Goal: Task Accomplishment & Management: Manage account settings

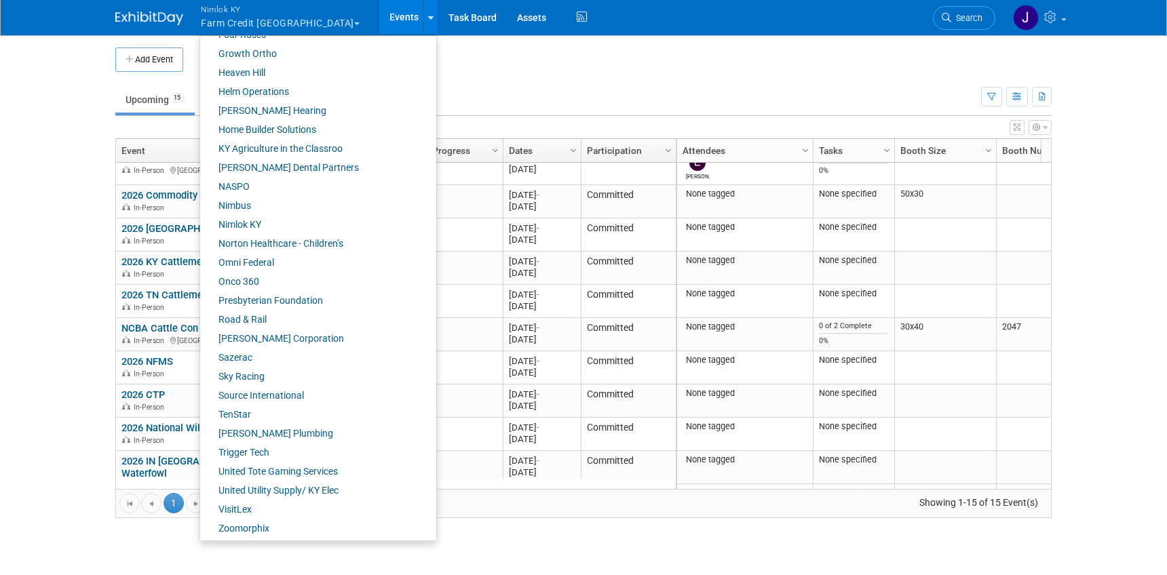
scroll to position [474, 0]
click at [260, 280] on link "Onco 360" at bounding box center [313, 279] width 226 height 19
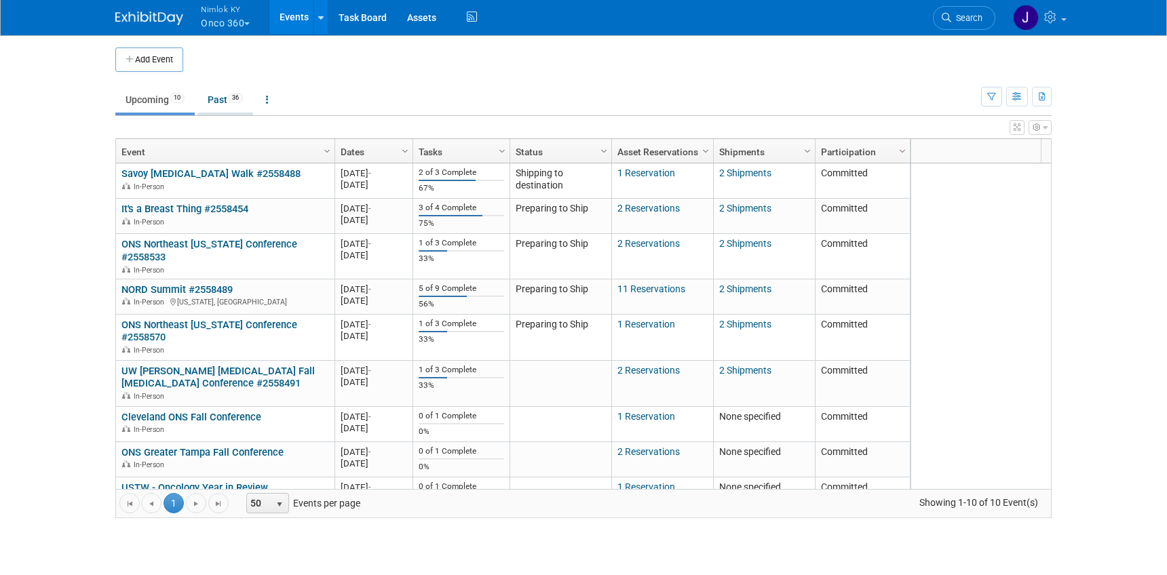
click at [227, 93] on link "Past 36" at bounding box center [225, 100] width 56 height 26
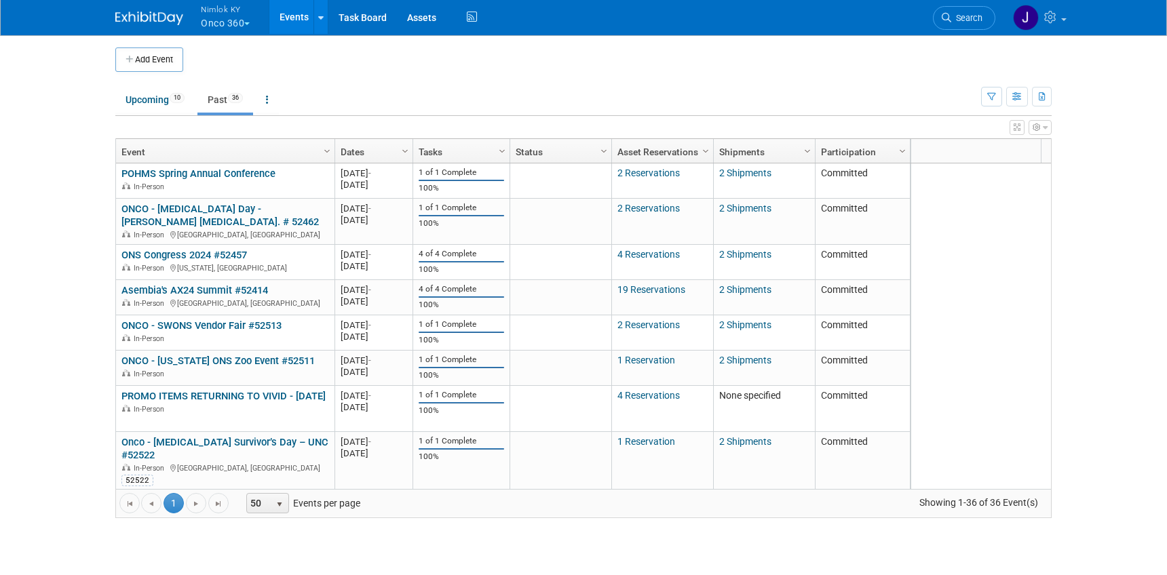
click at [252, 22] on button "Nimlok KY Onco 360" at bounding box center [232, 17] width 67 height 35
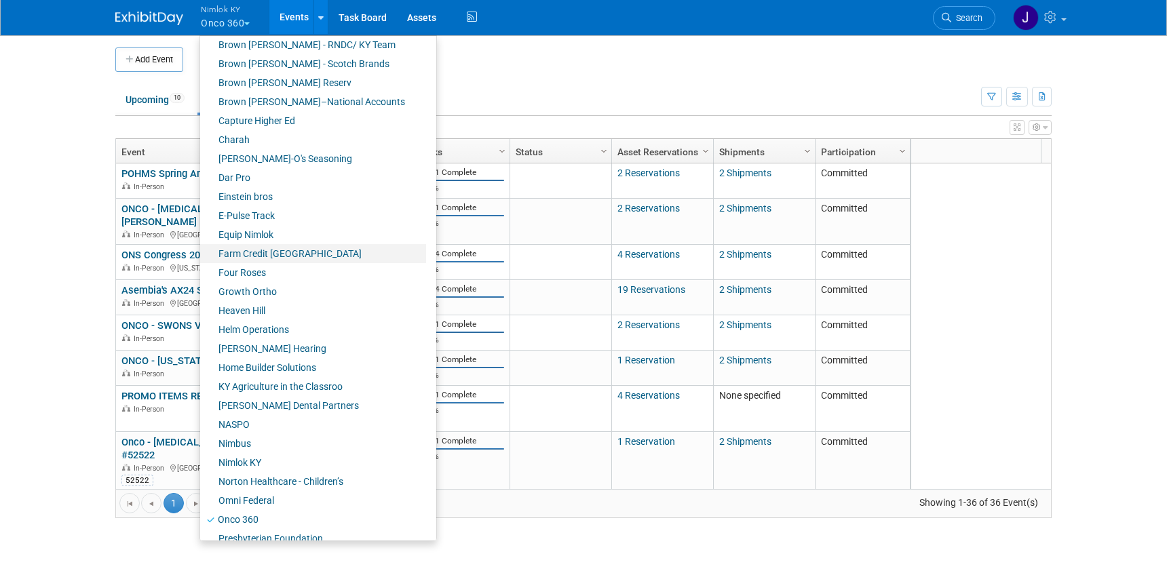
scroll to position [234, 0]
click at [318, 256] on link "Farm Credit [GEOGRAPHIC_DATA]" at bounding box center [313, 253] width 226 height 19
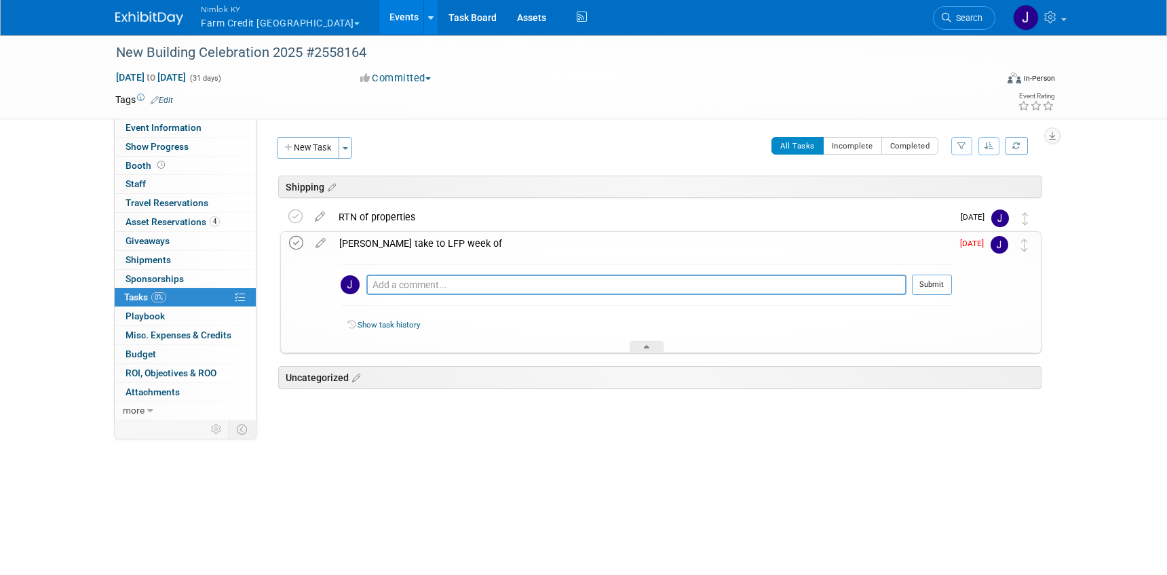
click at [295, 247] on icon at bounding box center [296, 243] width 14 height 14
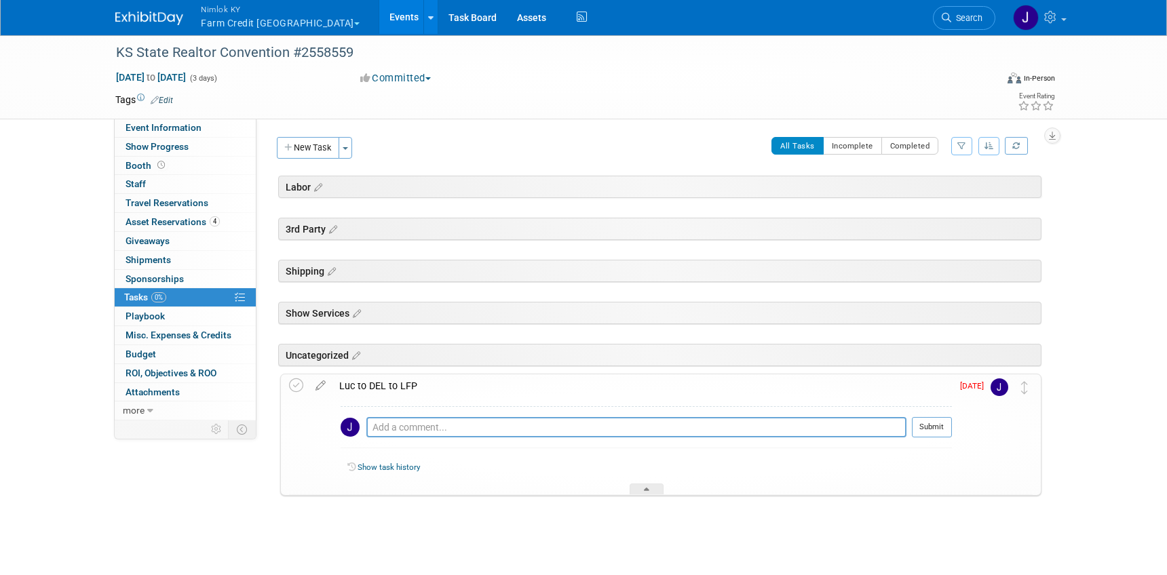
drag, startPoint x: 292, startPoint y: 385, endPoint x: 312, endPoint y: 400, distance: 24.3
click at [292, 385] on icon at bounding box center [296, 386] width 14 height 14
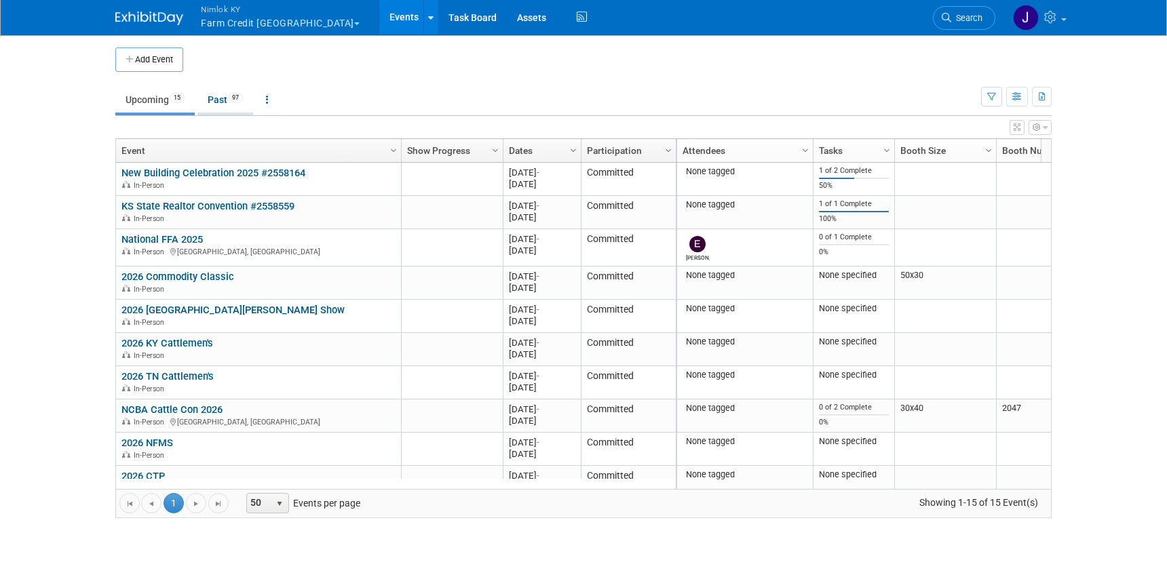
click at [222, 93] on link "Past 97" at bounding box center [225, 100] width 56 height 26
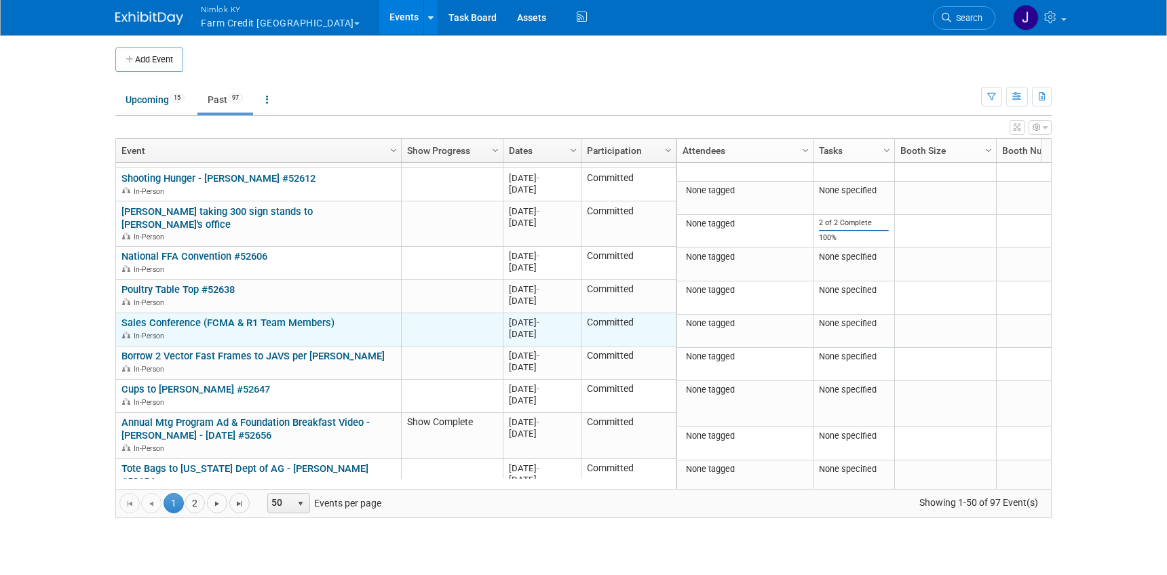
scroll to position [1434, 0]
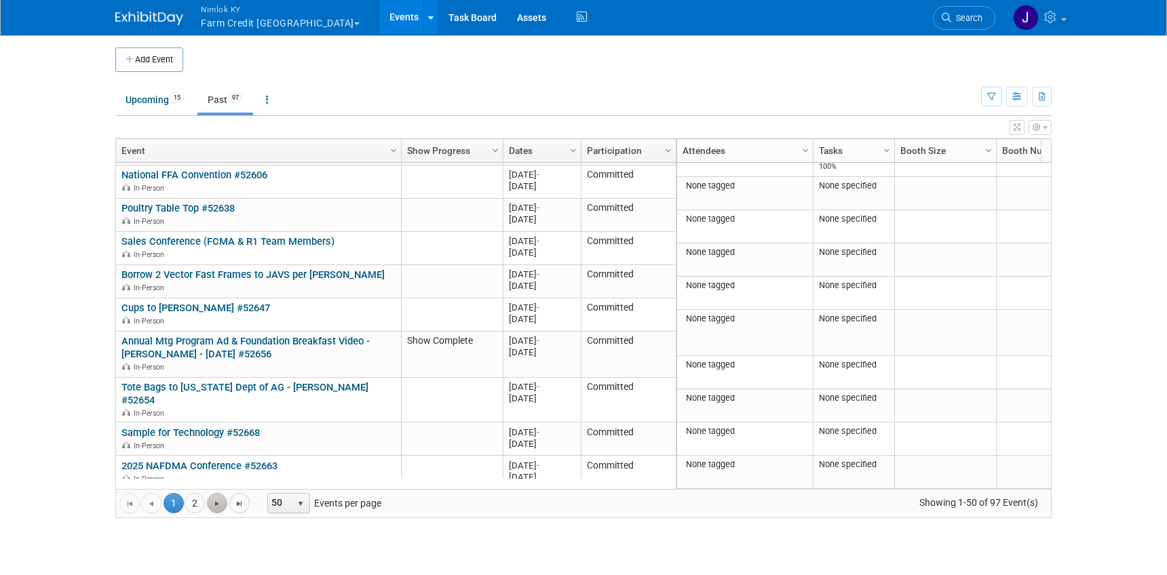
click at [223, 502] on link "Go to the next page" at bounding box center [217, 503] width 20 height 20
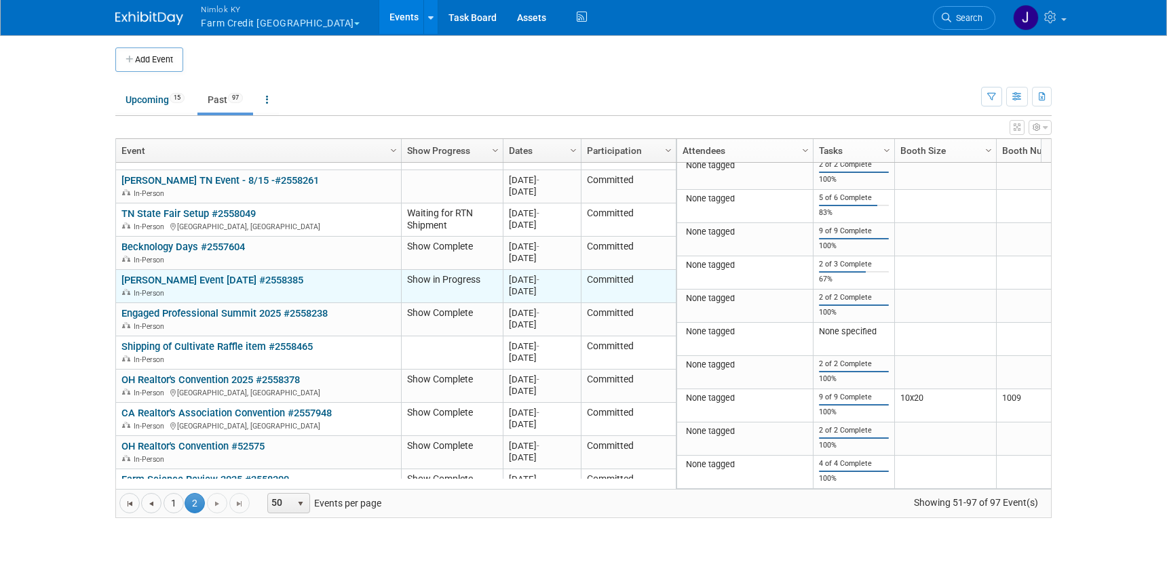
click at [215, 274] on link "[PERSON_NAME] Event [DATE] #2558385" at bounding box center [212, 280] width 182 height 12
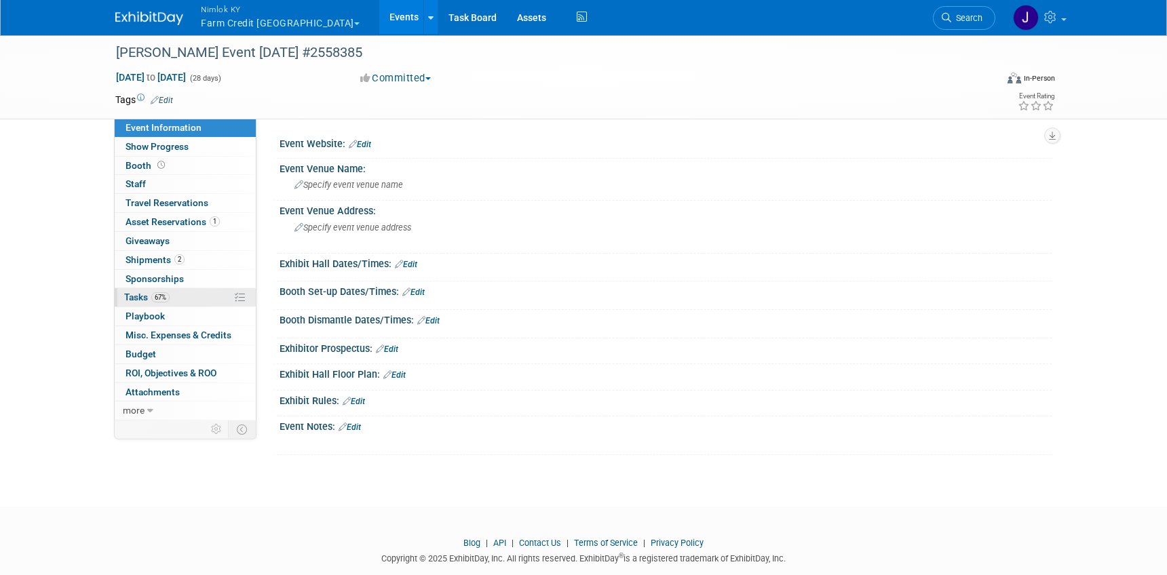
click at [197, 292] on link "67% Tasks 67%" at bounding box center [185, 297] width 141 height 18
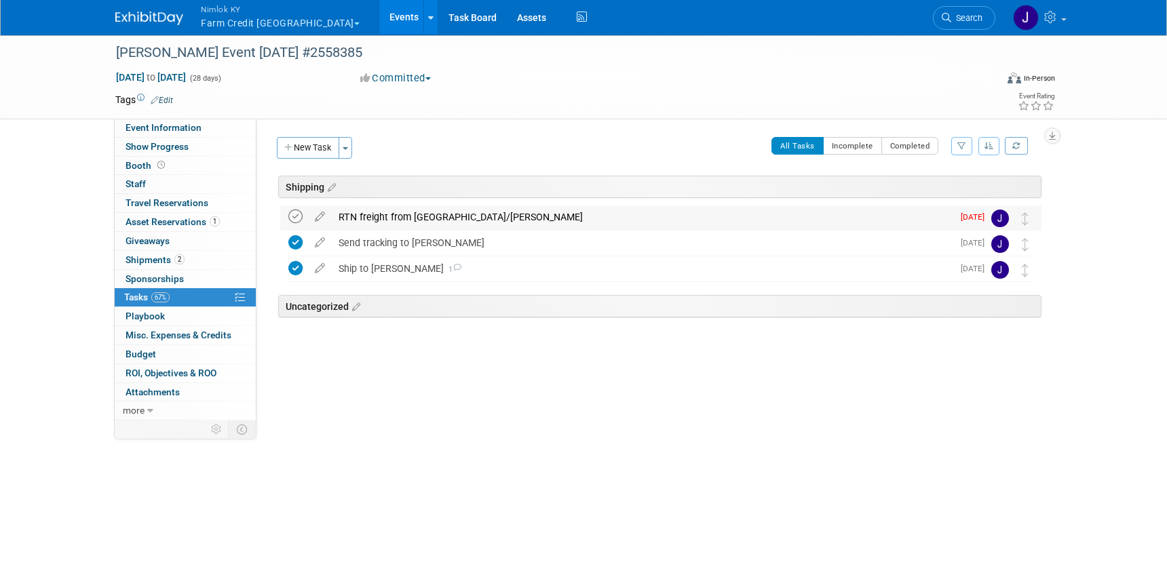
click at [296, 213] on icon at bounding box center [295, 217] width 14 height 14
click at [392, 214] on div "RTN freight from [GEOGRAPHIC_DATA]/[PERSON_NAME]" at bounding box center [642, 217] width 621 height 23
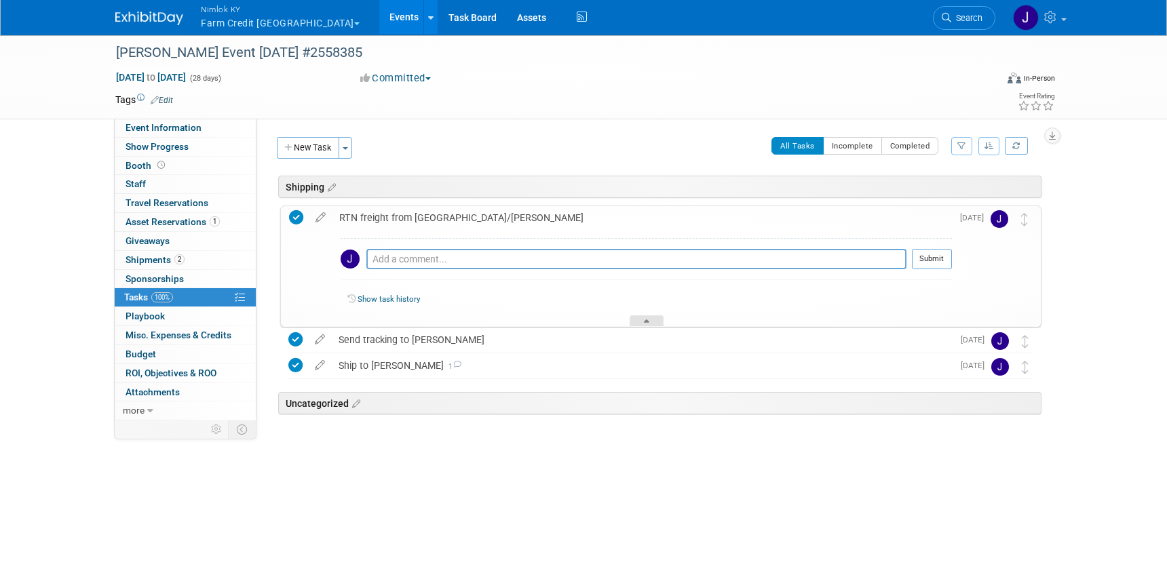
click at [642, 318] on div at bounding box center [647, 322] width 34 height 12
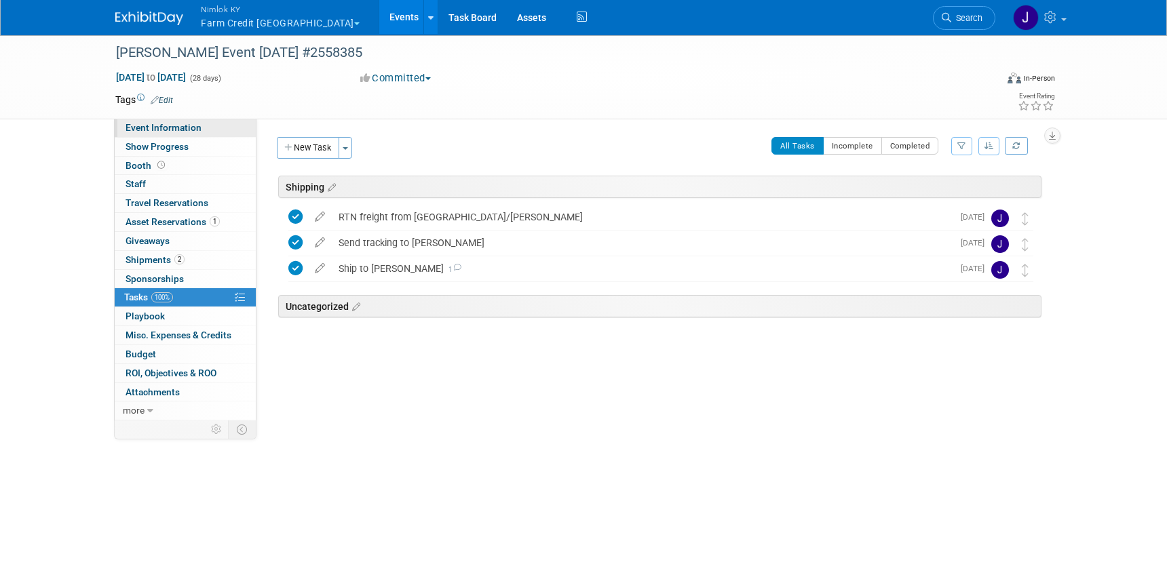
click at [206, 134] on link "Event Information" at bounding box center [185, 128] width 141 height 18
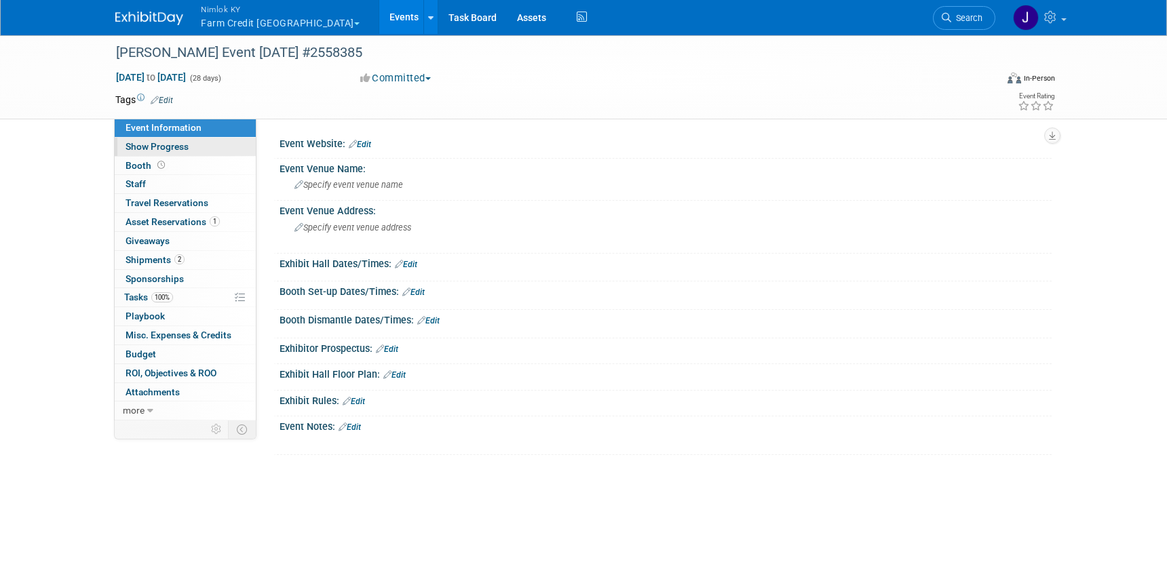
click at [212, 151] on link "Show Progress" at bounding box center [185, 147] width 141 height 18
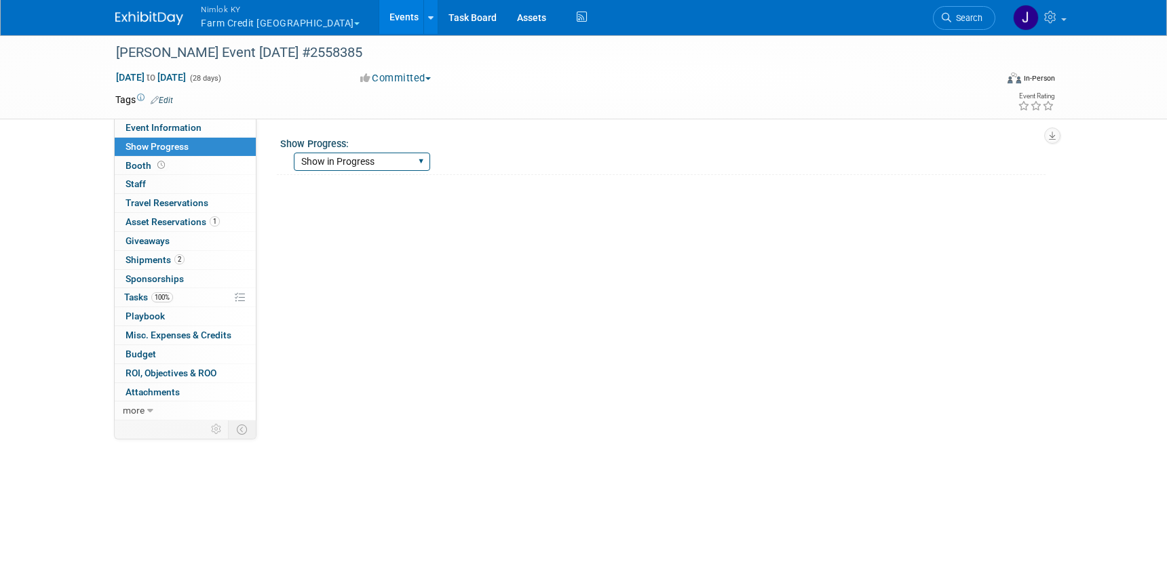
click at [355, 155] on select "Show Complete Working on Services WH pulling order Shipping to ADV WH Show in P…" at bounding box center [362, 162] width 136 height 18
select select "Show Complete"
click at [294, 153] on select "Show Complete Working on Services WH pulling order Shipping to ADV WH Show in P…" at bounding box center [362, 162] width 136 height 18
click at [379, 16] on link "Events" at bounding box center [404, 17] width 50 height 34
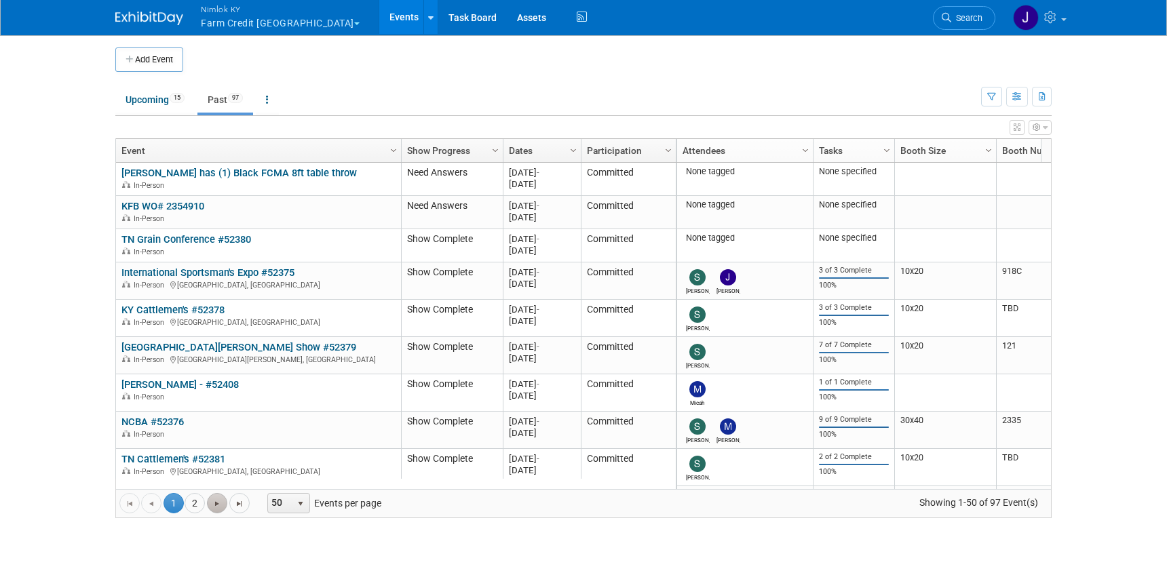
click at [223, 503] on link "Go to the next page" at bounding box center [217, 503] width 20 height 20
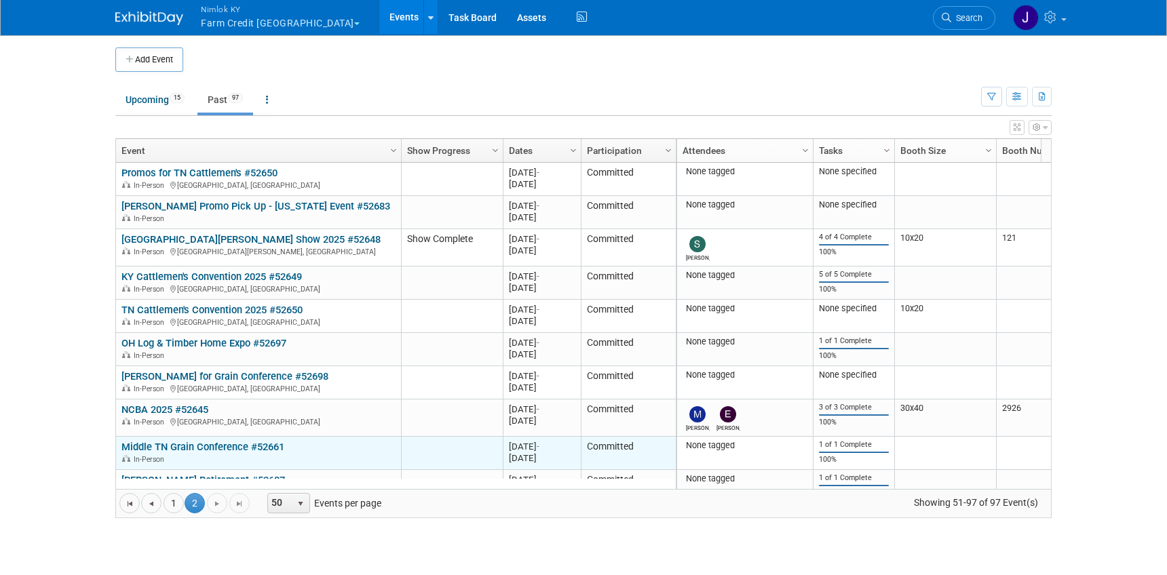
scroll to position [1272, 0]
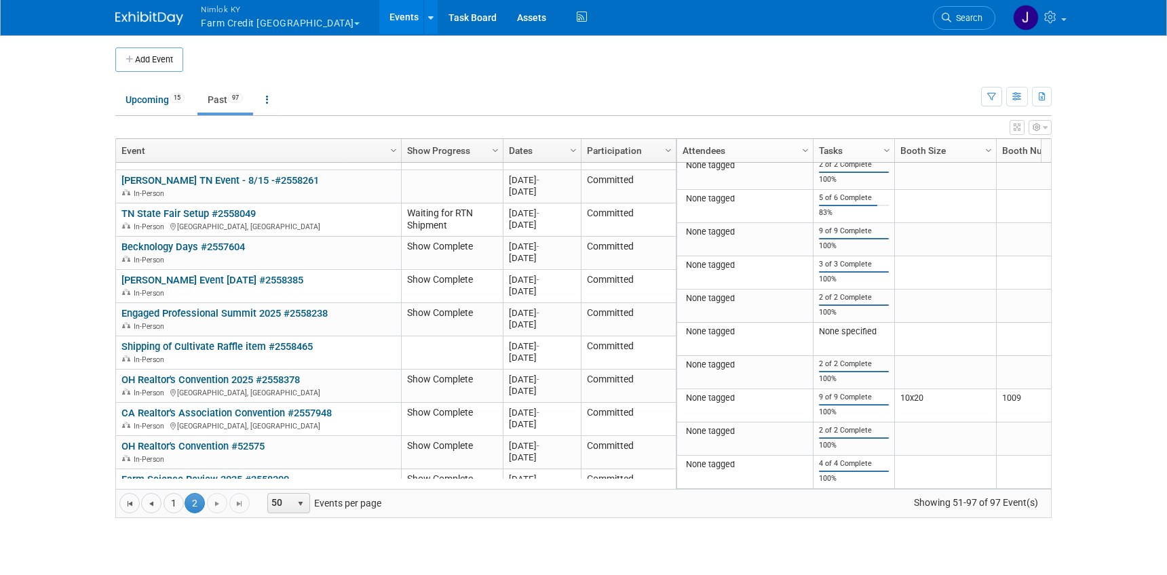
click at [349, 98] on ul "Upcoming 15 Past 97 All Events 112 Past and Upcoming Grouped Annually Events gr…" at bounding box center [548, 100] width 866 height 31
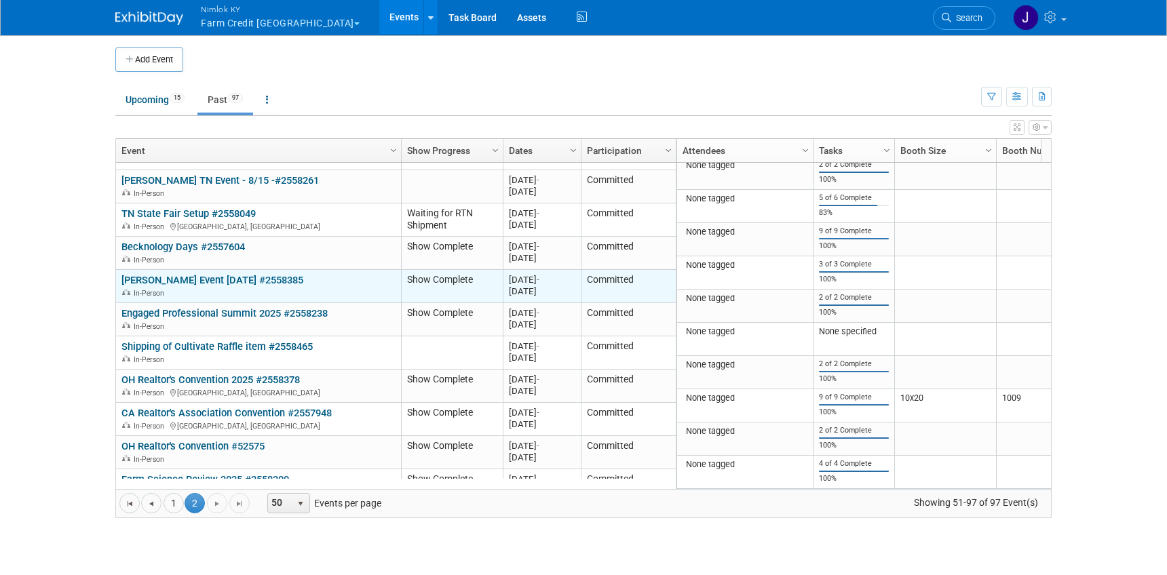
click at [180, 274] on link "[PERSON_NAME] Event [DATE] #2558385" at bounding box center [212, 280] width 182 height 12
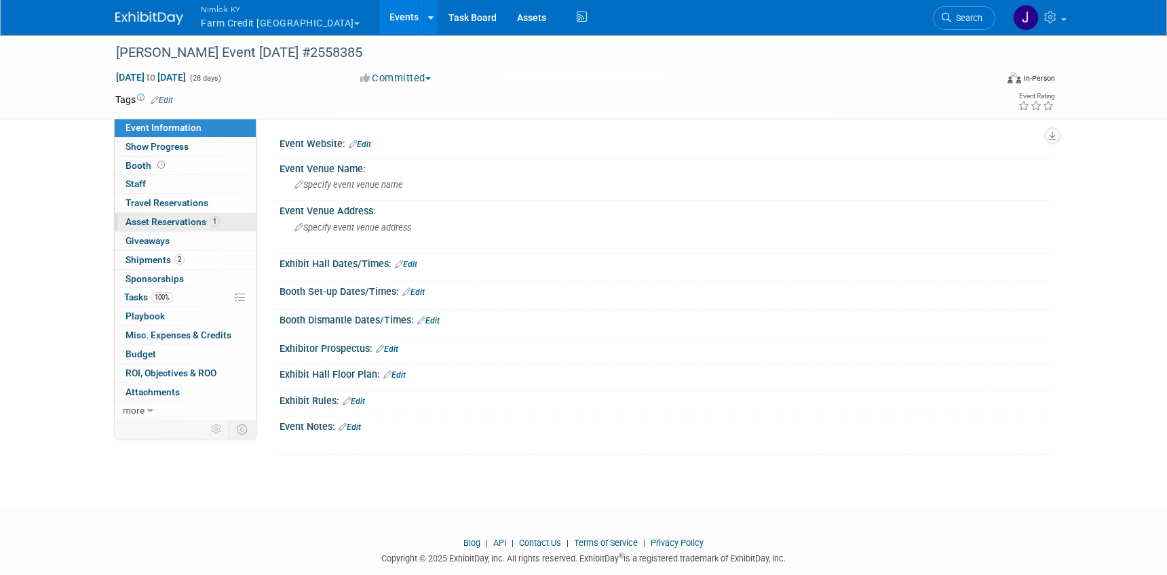
click at [193, 227] on link "1 Asset Reservations 1" at bounding box center [185, 222] width 141 height 18
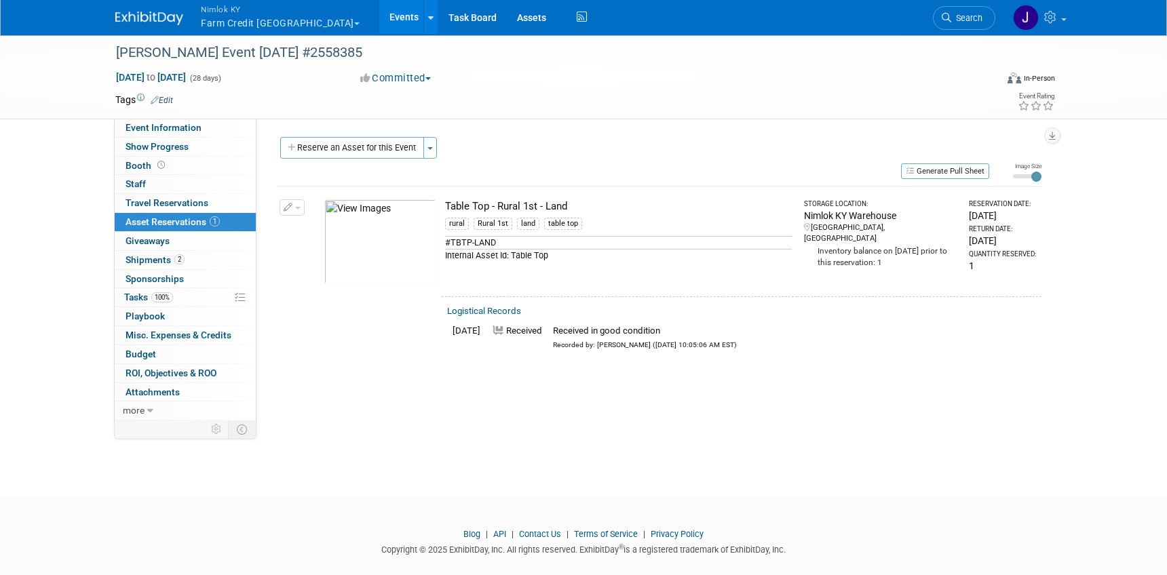
click at [296, 204] on button "button" at bounding box center [292, 207] width 25 height 16
click at [397, 234] on button "Change Reservation" at bounding box center [344, 230] width 115 height 18
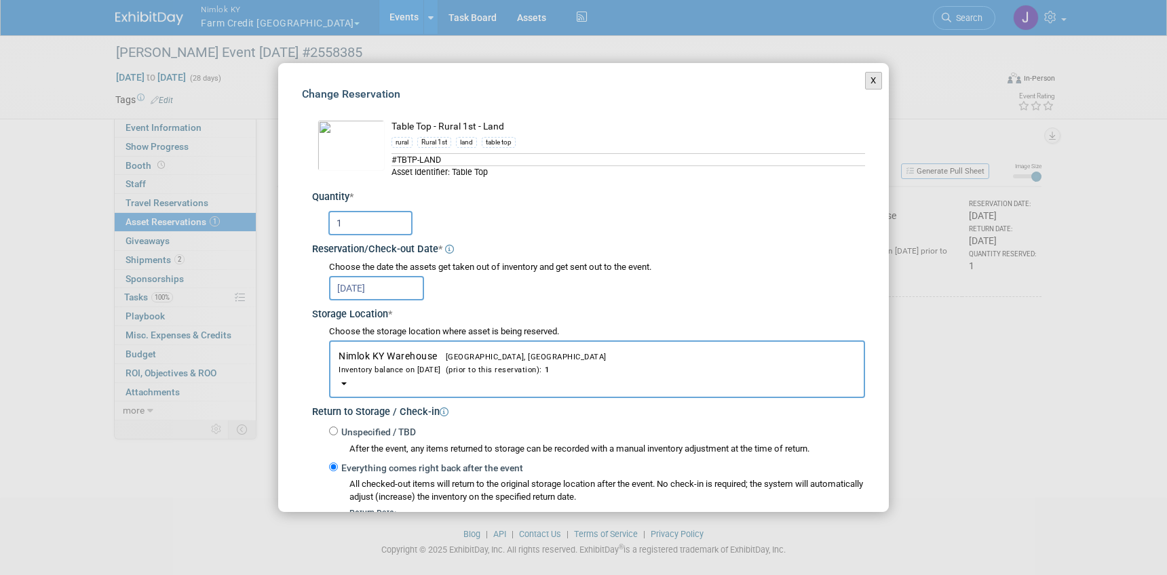
click at [866, 79] on button "X" at bounding box center [873, 81] width 17 height 18
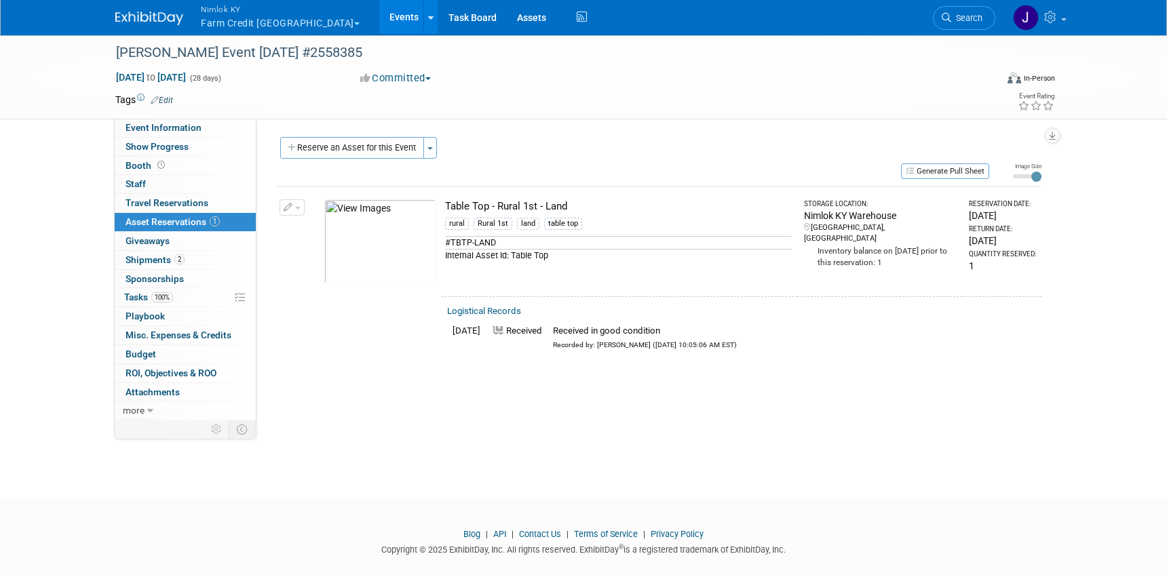
click at [603, 394] on div "Event Website: Edit Event Venue Name: Specify event venue name Event Venue Addr…" at bounding box center [653, 270] width 795 height 302
click at [379, 17] on link "Events" at bounding box center [404, 17] width 50 height 34
